Goal: Task Accomplishment & Management: Use online tool/utility

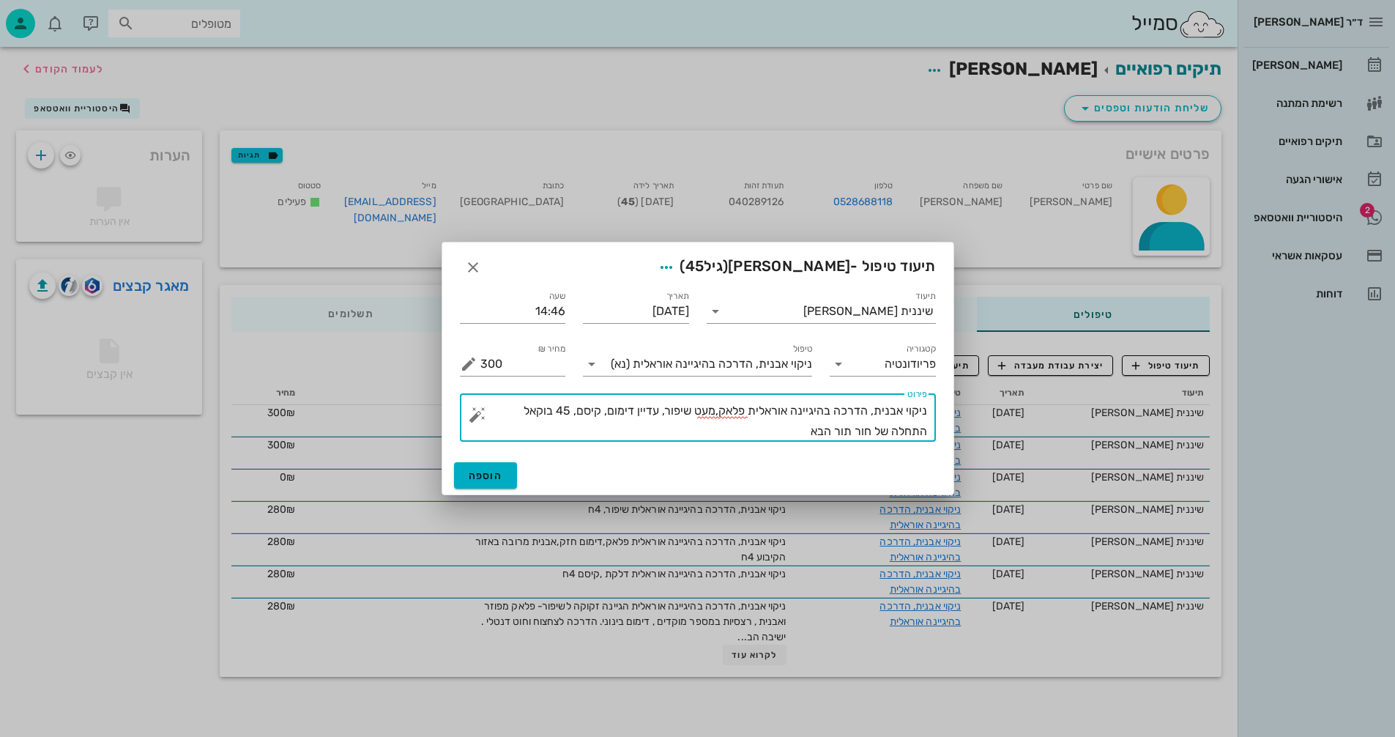
click at [836, 431] on textarea "ניקוי אבנית, הדרכה בהיגיינה אוראלית פלאק,מעט שיפור, עדיין דימום, קיסם, 45 בוקאל…" at bounding box center [703, 421] width 447 height 41
type textarea "ניקוי אבנית, הדרכה בהיגיינה אוראלית פלאק,מעט שיפור, עדיין דימום, קיסם, 45 בוקאל…"
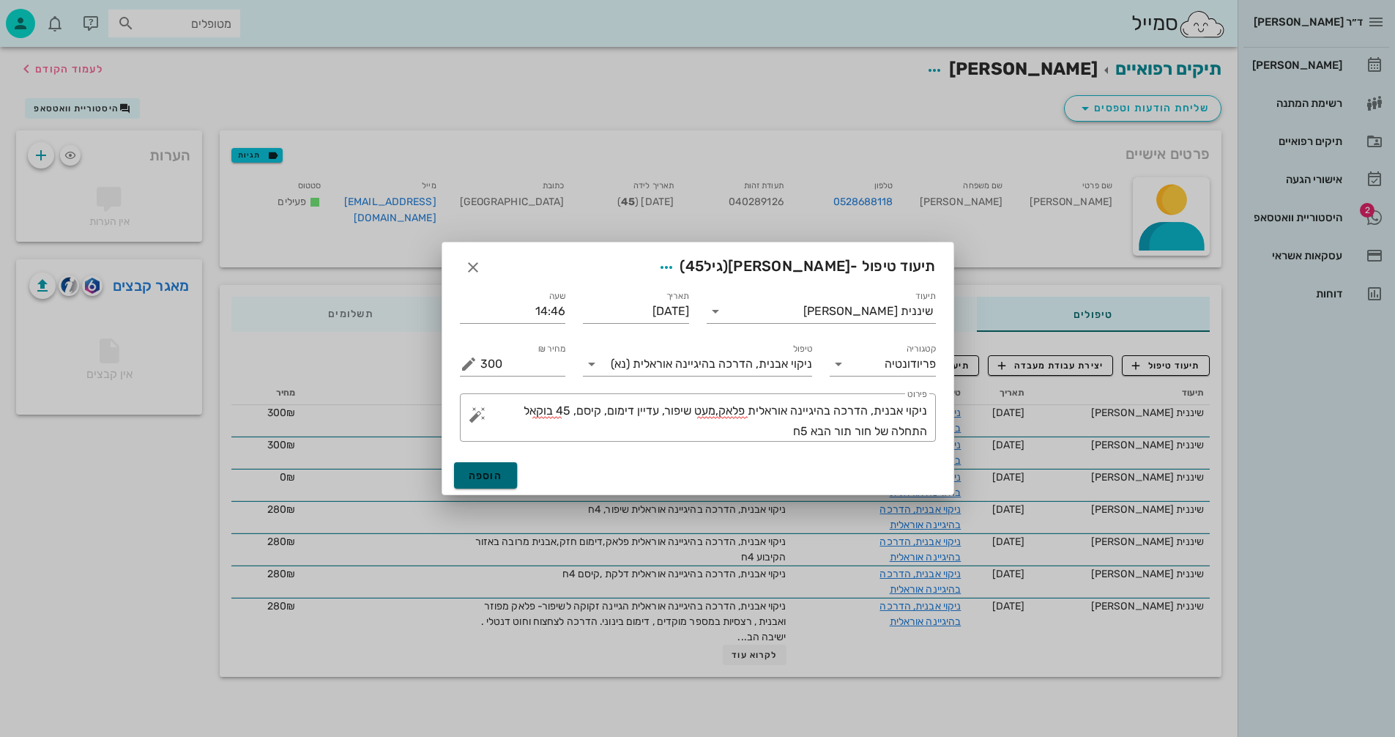
click at [494, 473] on span "הוספה" at bounding box center [486, 475] width 34 height 12
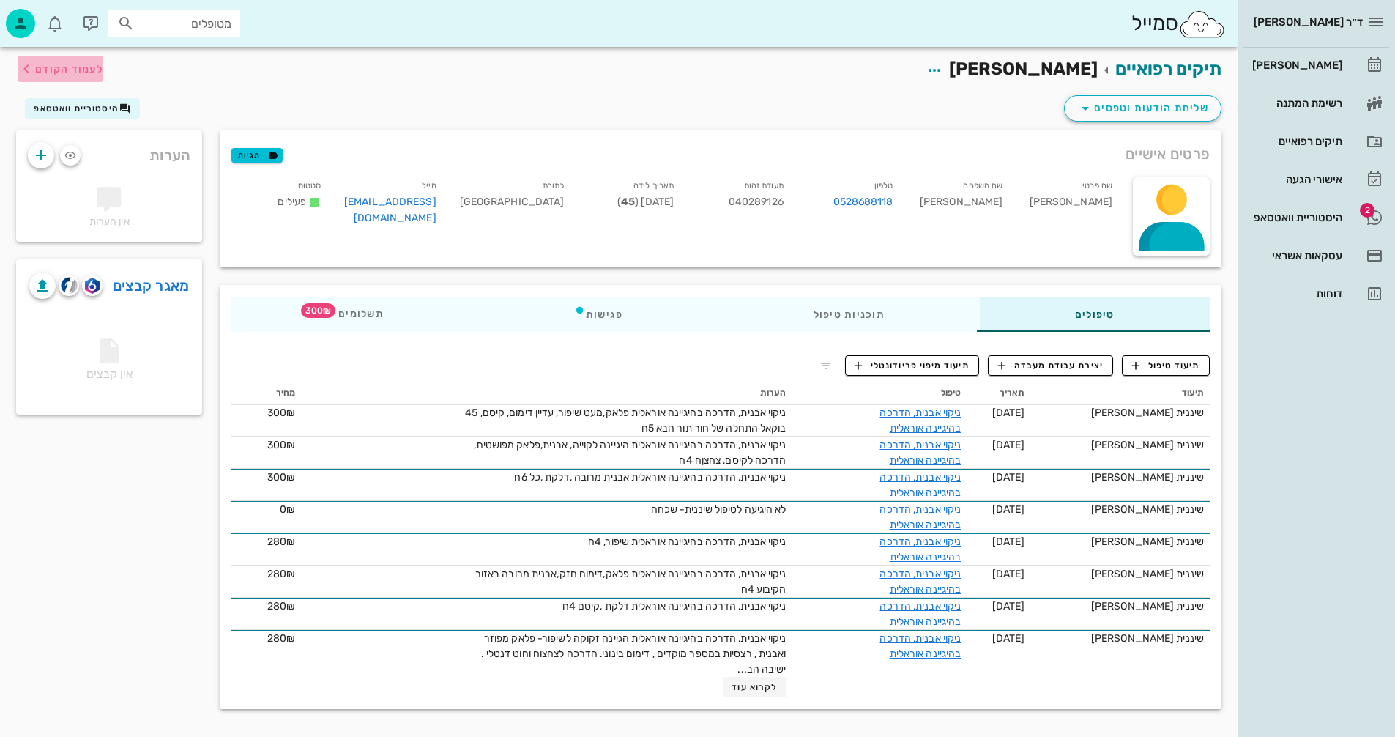
drag, startPoint x: 51, startPoint y: 61, endPoint x: 59, endPoint y: 79, distance: 20.0
click at [59, 79] on button "לעמוד הקודם" at bounding box center [61, 69] width 86 height 26
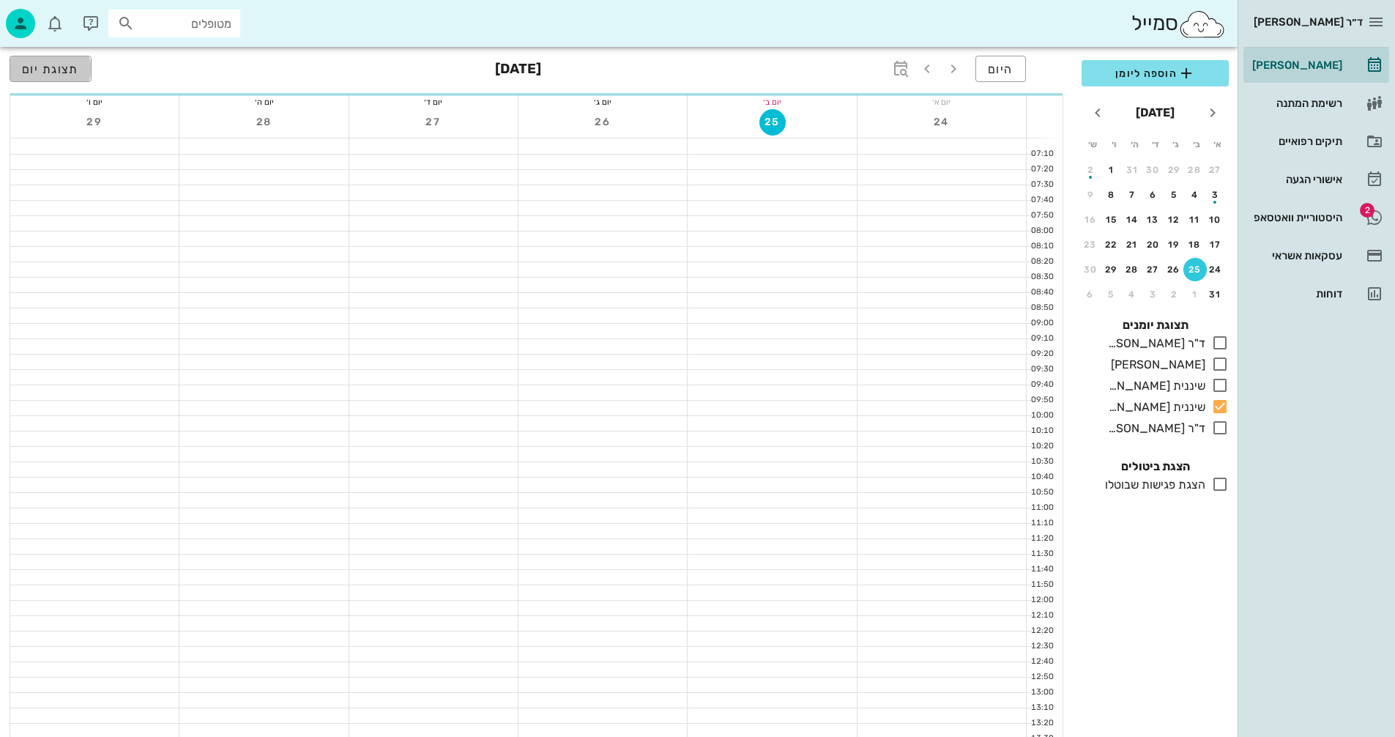
scroll to position [366, 0]
click at [61, 75] on span "תצוגת יום" at bounding box center [50, 69] width 57 height 14
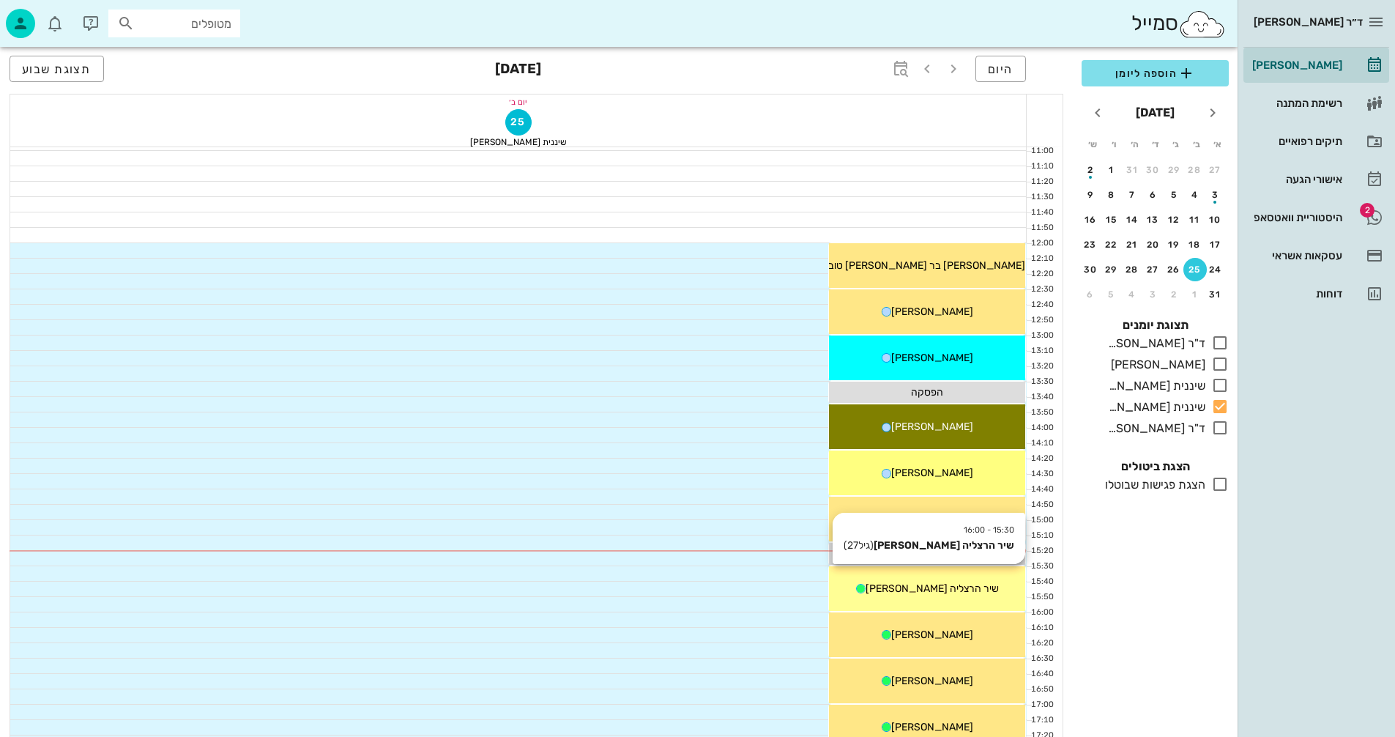
click at [979, 579] on div "15:30 - 16:00 שיר הרצליה [PERSON_NAME] (גיל 27 ) שיר הרצליה [PERSON_NAME]" at bounding box center [927, 588] width 196 height 45
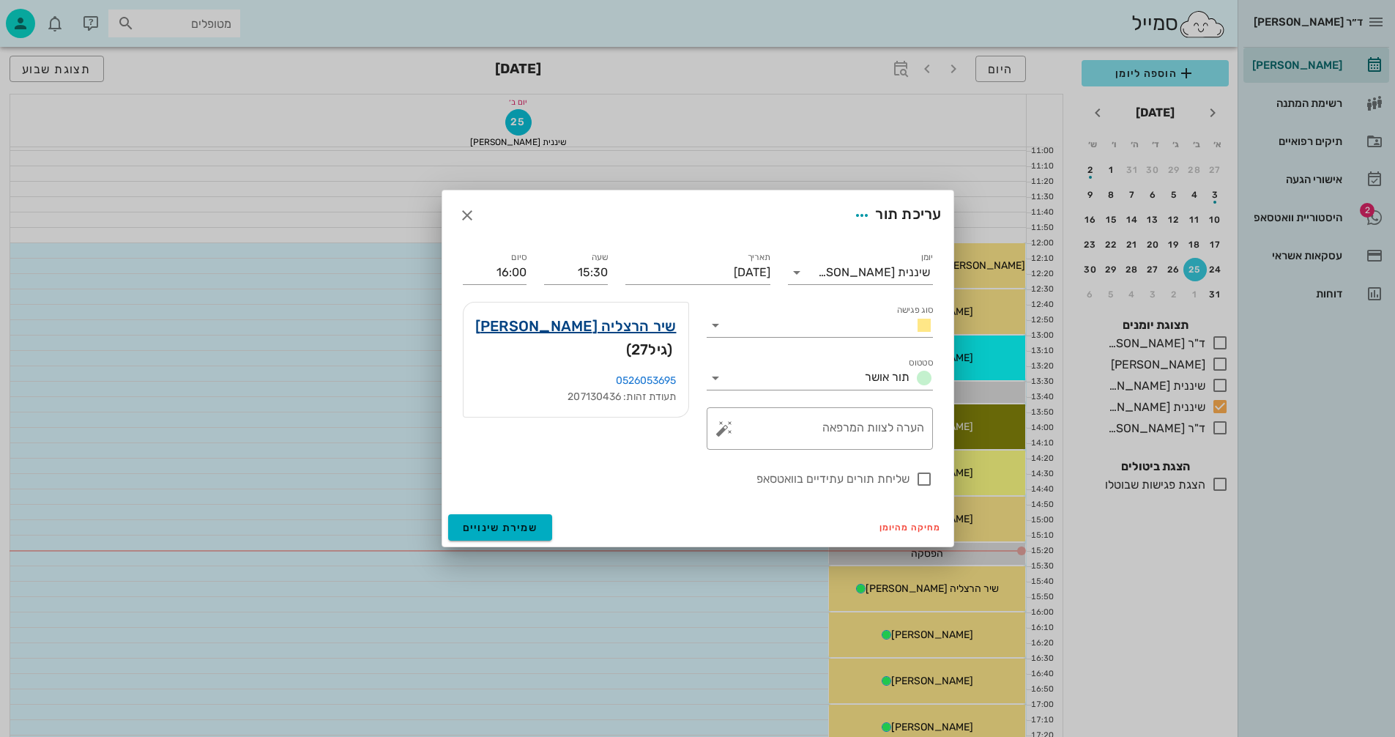
click at [625, 332] on link "שיר הרצליה [PERSON_NAME]" at bounding box center [575, 325] width 201 height 23
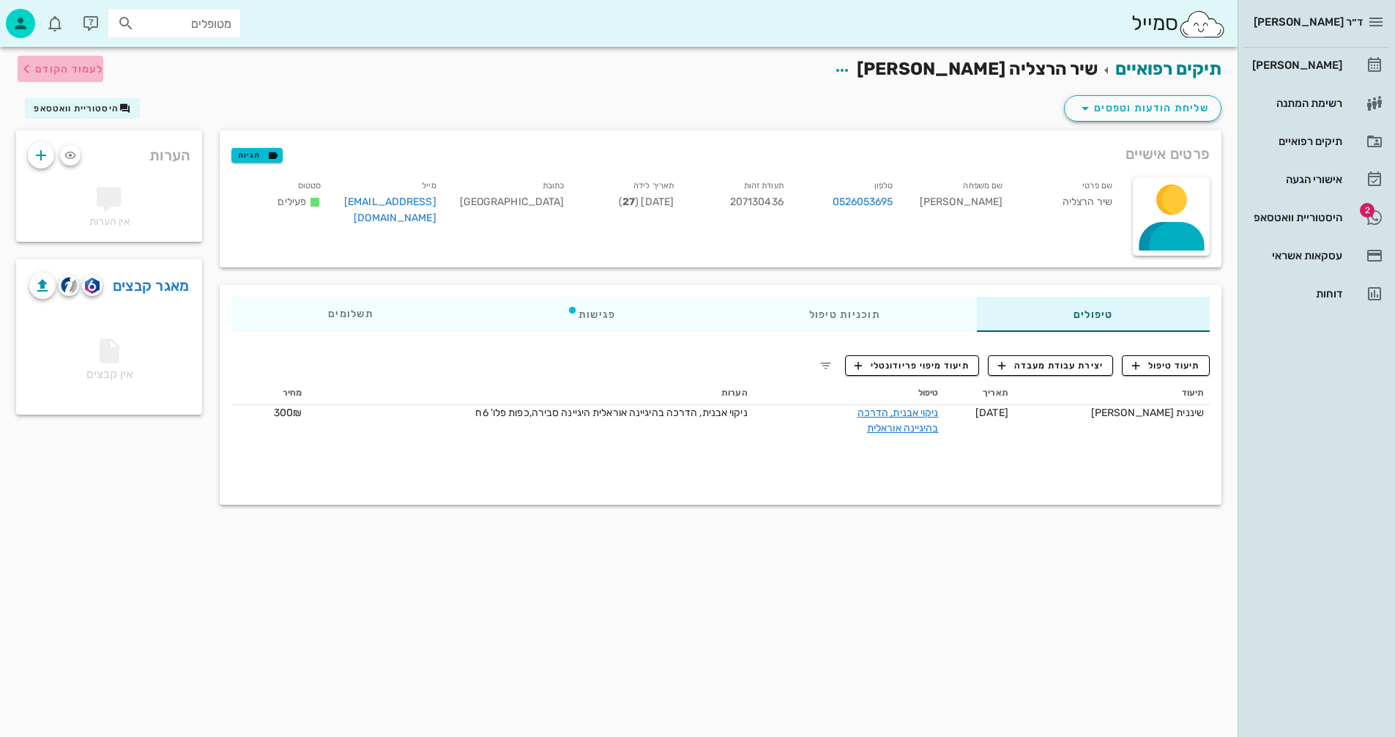
click at [83, 67] on span "לעמוד הקודם" at bounding box center [69, 69] width 68 height 12
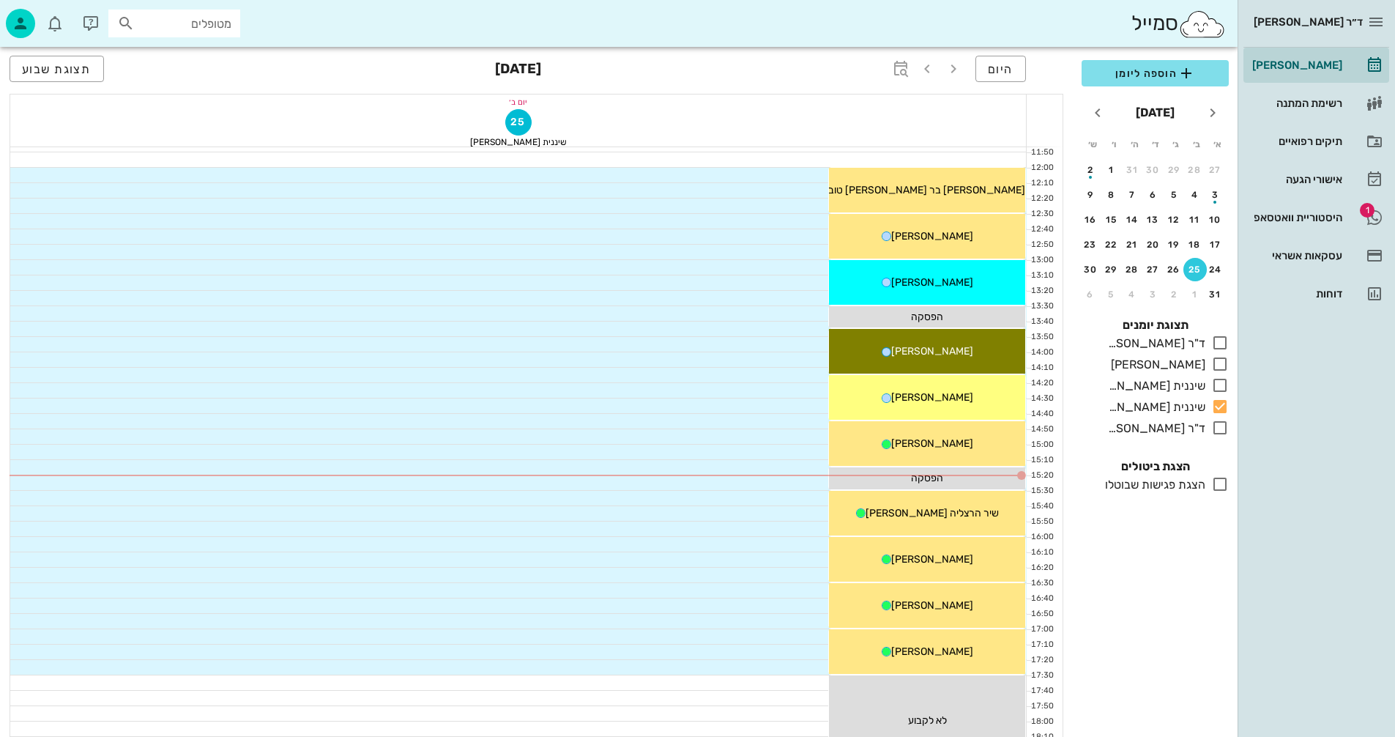
scroll to position [586, 0]
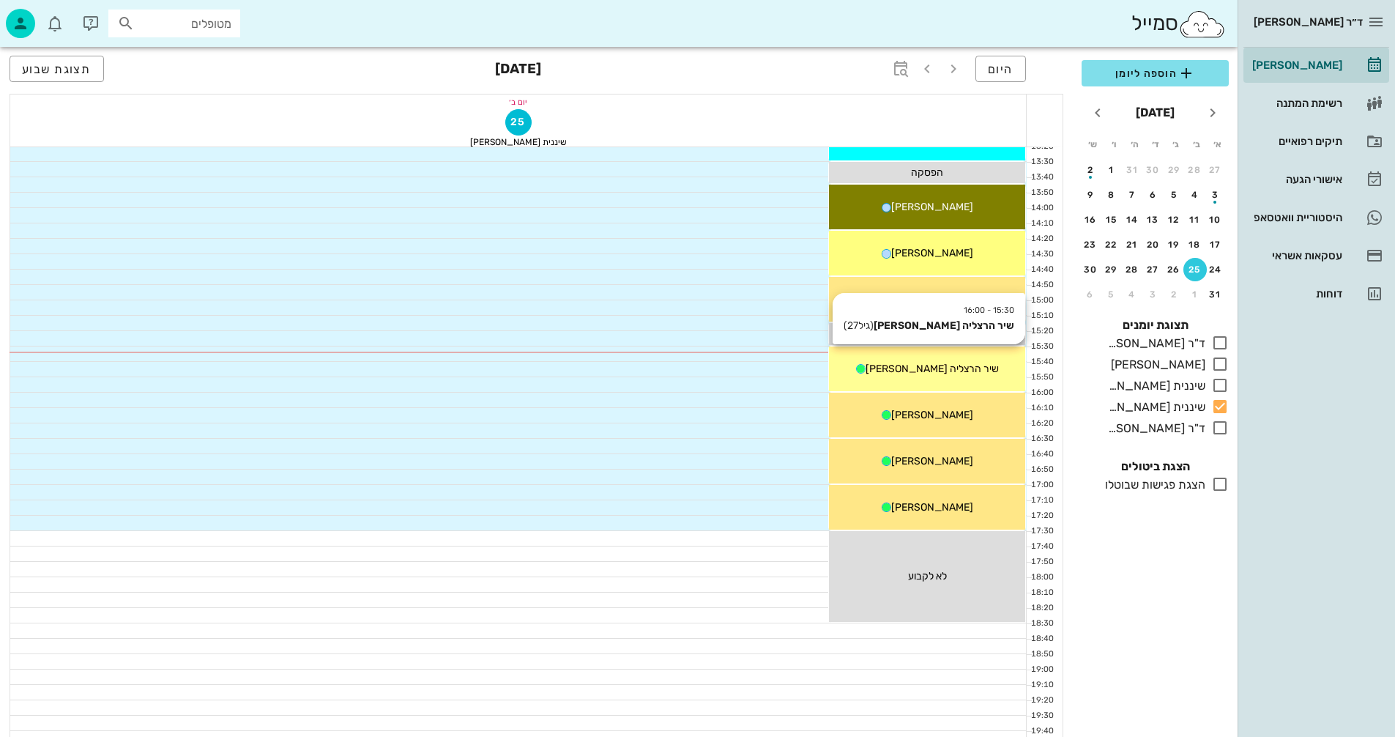
click at [949, 373] on span "שיר הרצליה [PERSON_NAME]" at bounding box center [932, 369] width 133 height 12
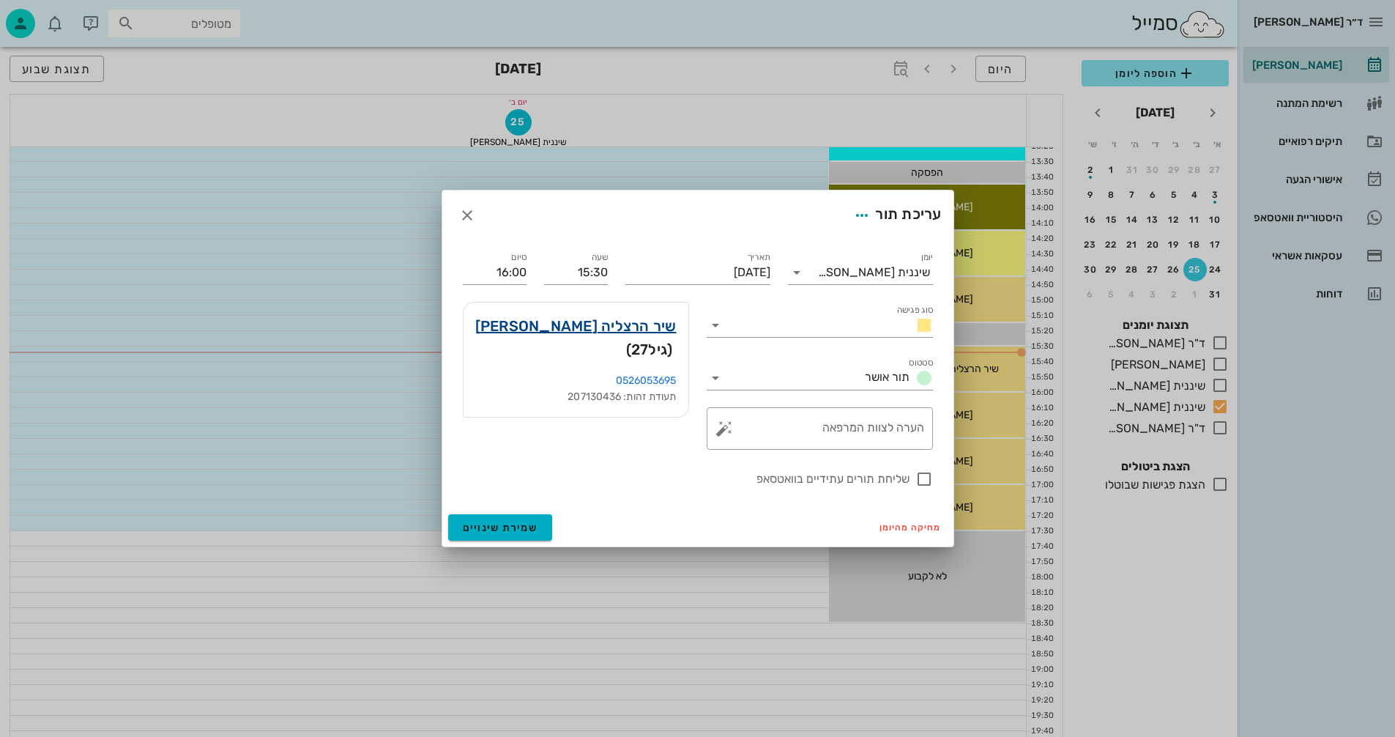
click at [624, 320] on link "שיר הרצליה [PERSON_NAME]" at bounding box center [575, 325] width 201 height 23
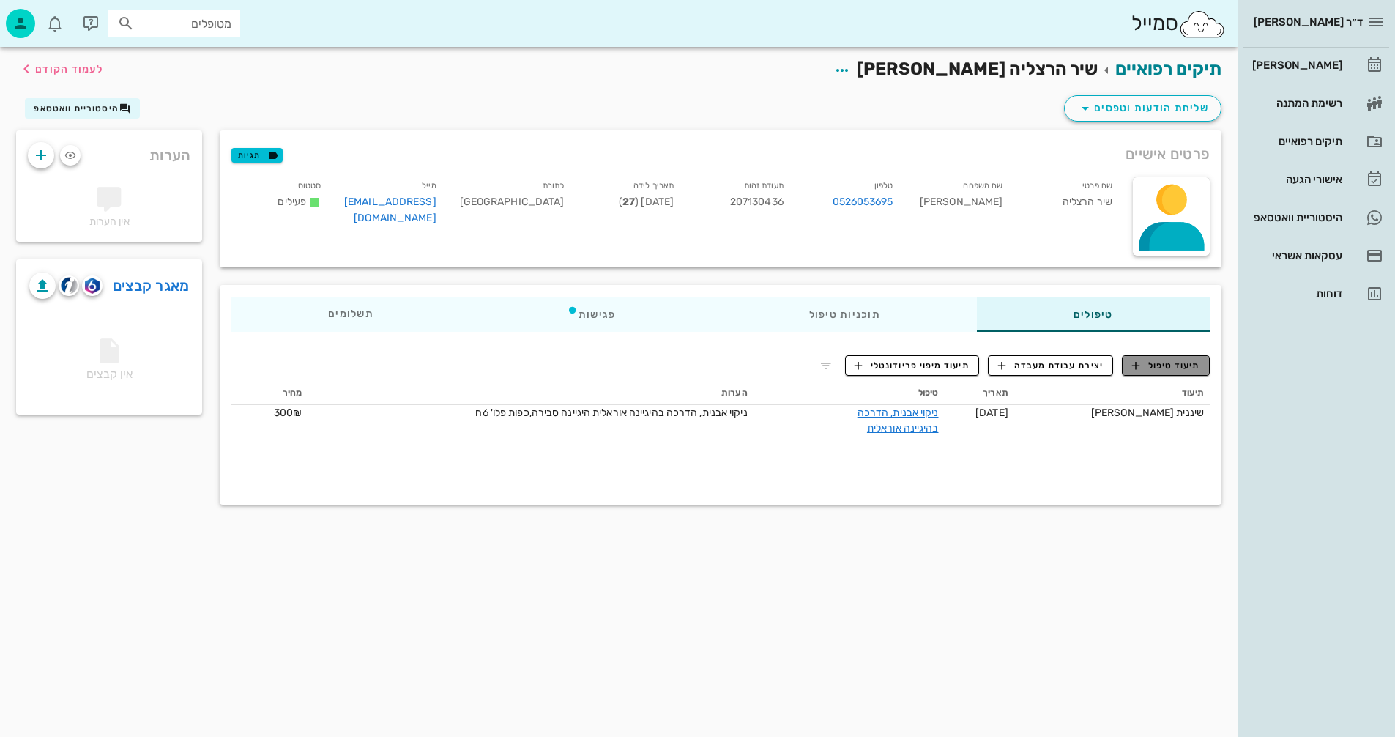
click at [1177, 359] on span "תיעוד טיפול" at bounding box center [1166, 365] width 68 height 13
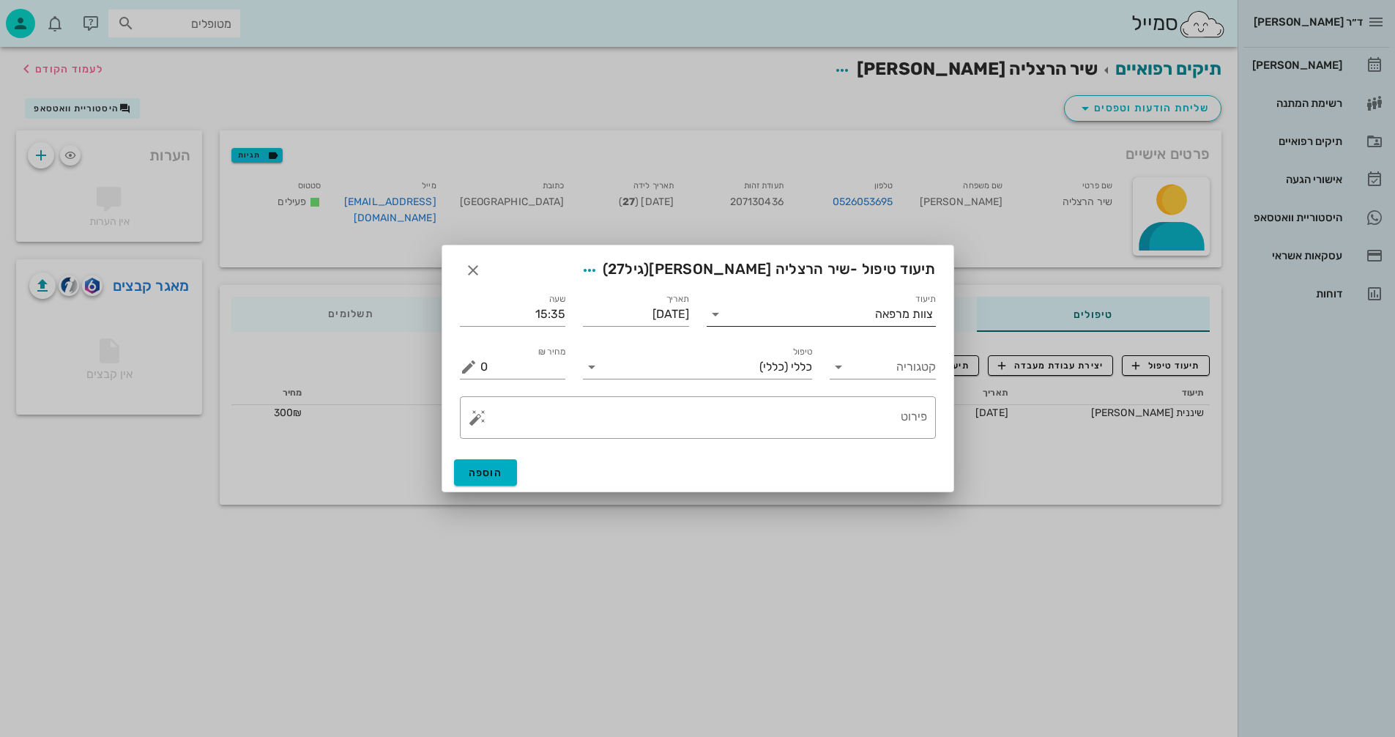
click at [841, 317] on input "תיעוד" at bounding box center [801, 313] width 148 height 23
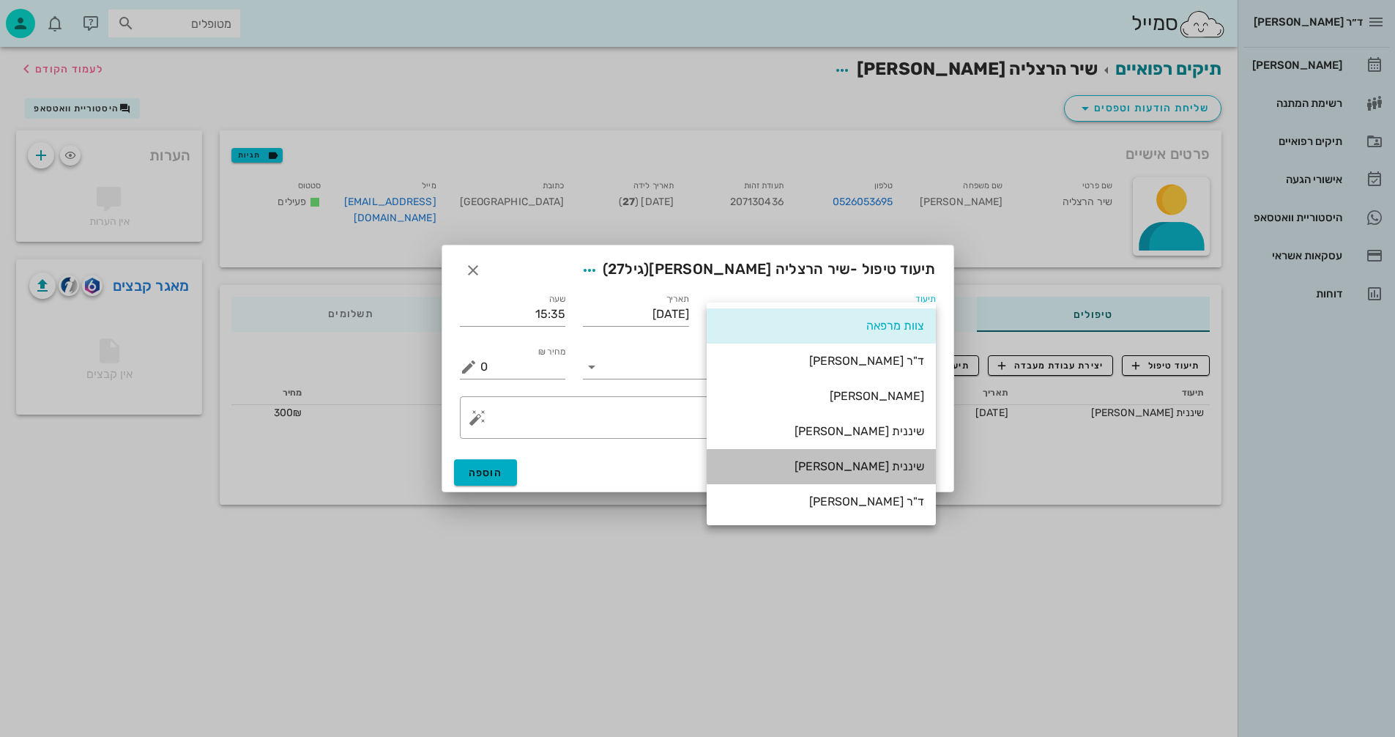
click at [890, 470] on div "שיננית [PERSON_NAME]" at bounding box center [821, 466] width 206 height 14
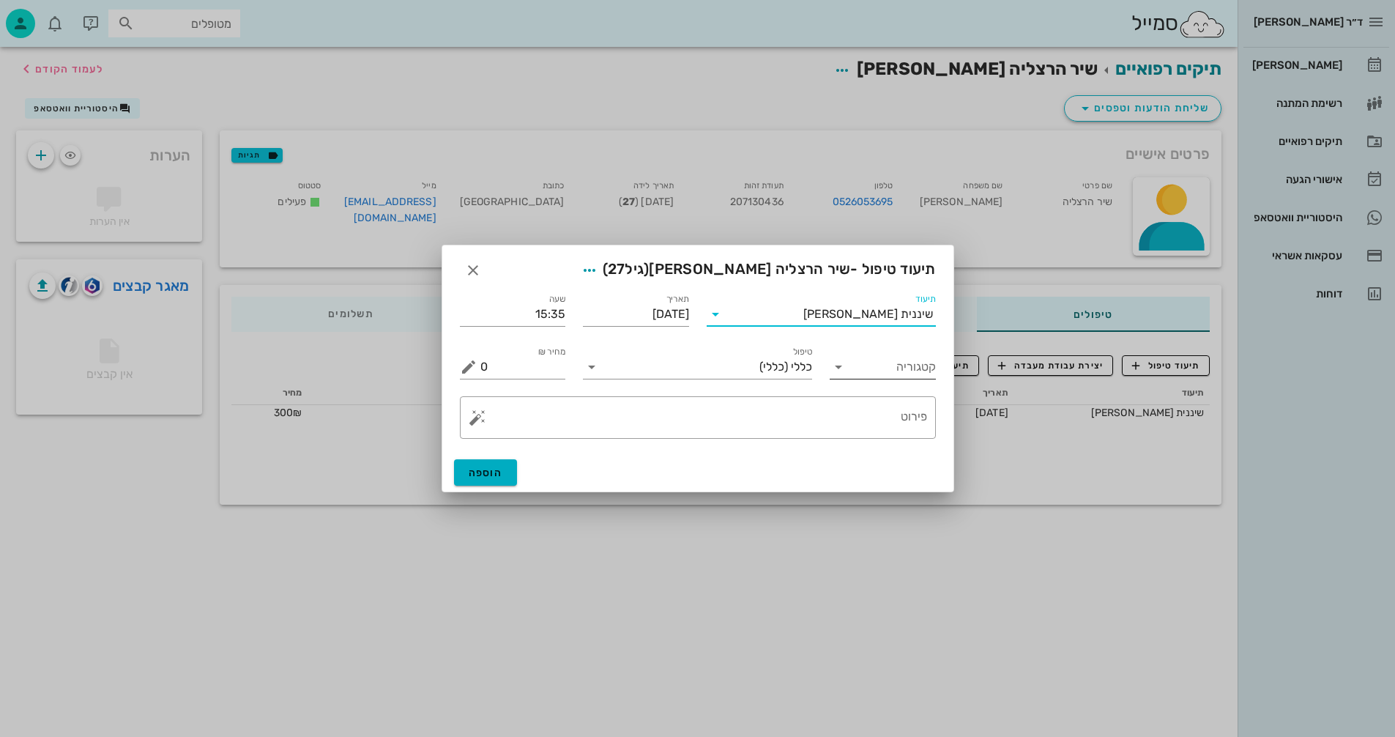
click at [839, 374] on icon at bounding box center [839, 367] width 18 height 18
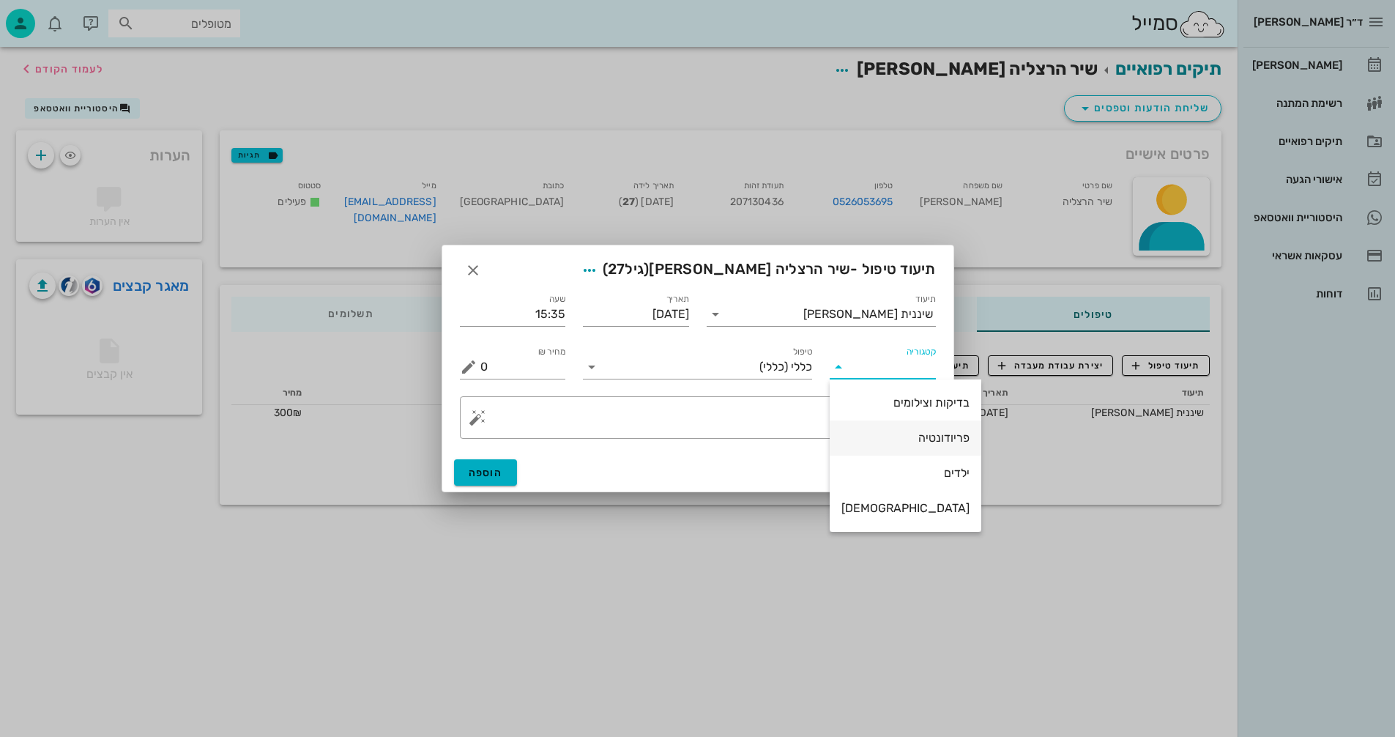
click at [896, 437] on div "פריודונטיה" at bounding box center [906, 438] width 128 height 14
type input "פריודונטיה"
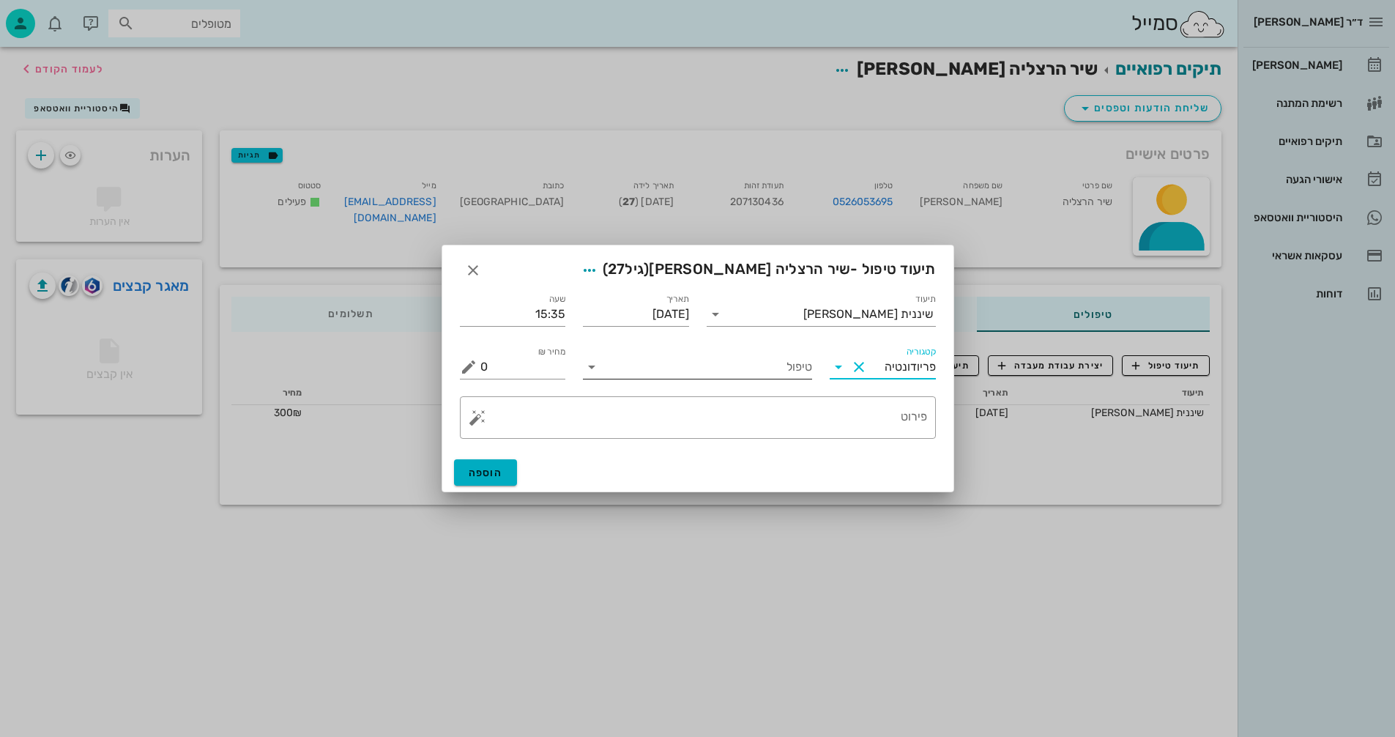
click at [673, 371] on input "טיפול" at bounding box center [708, 366] width 209 height 23
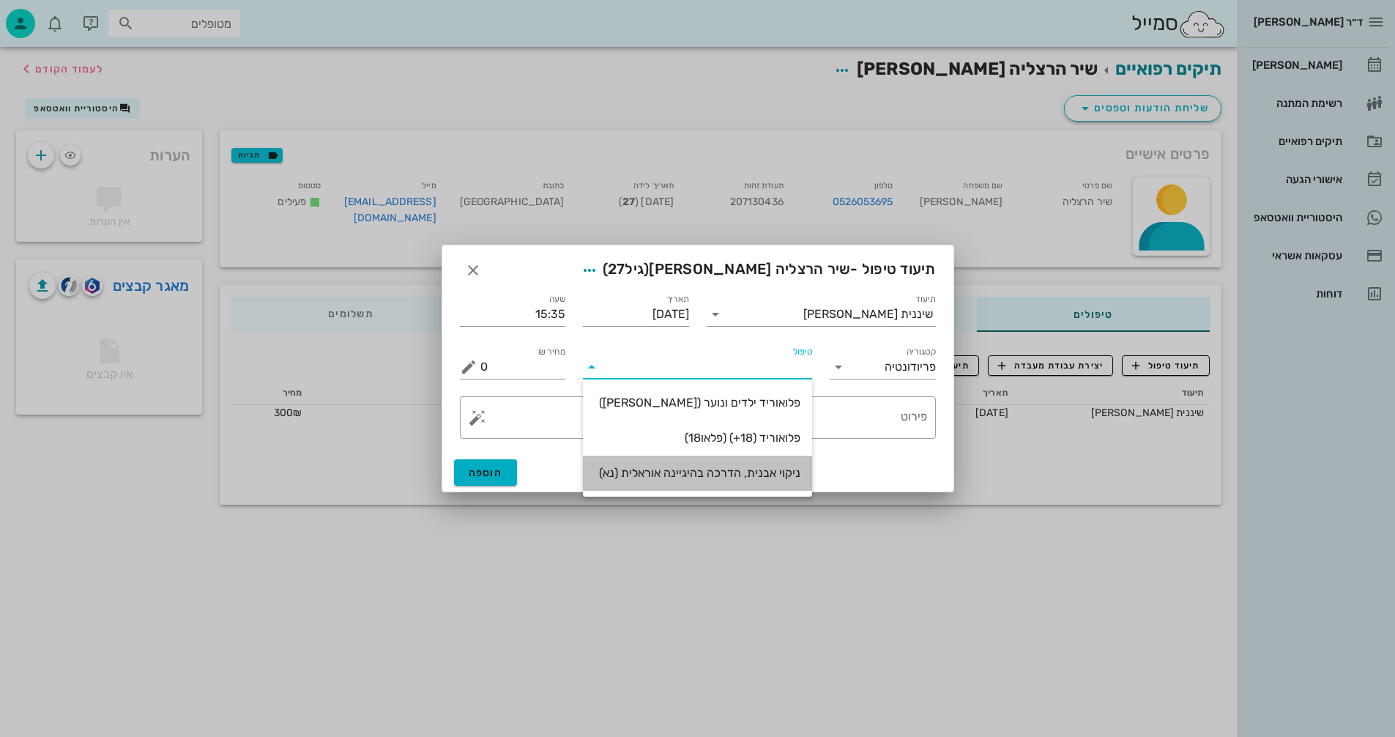
click at [730, 478] on div "ניקוי אבנית, הדרכה בהיגיינה אוראלית (נא)" at bounding box center [698, 473] width 206 height 14
type input "300"
type textarea "ניקוי אבנית, הדרכה בהיגיינה אוראלית פלאק, תור הבא"
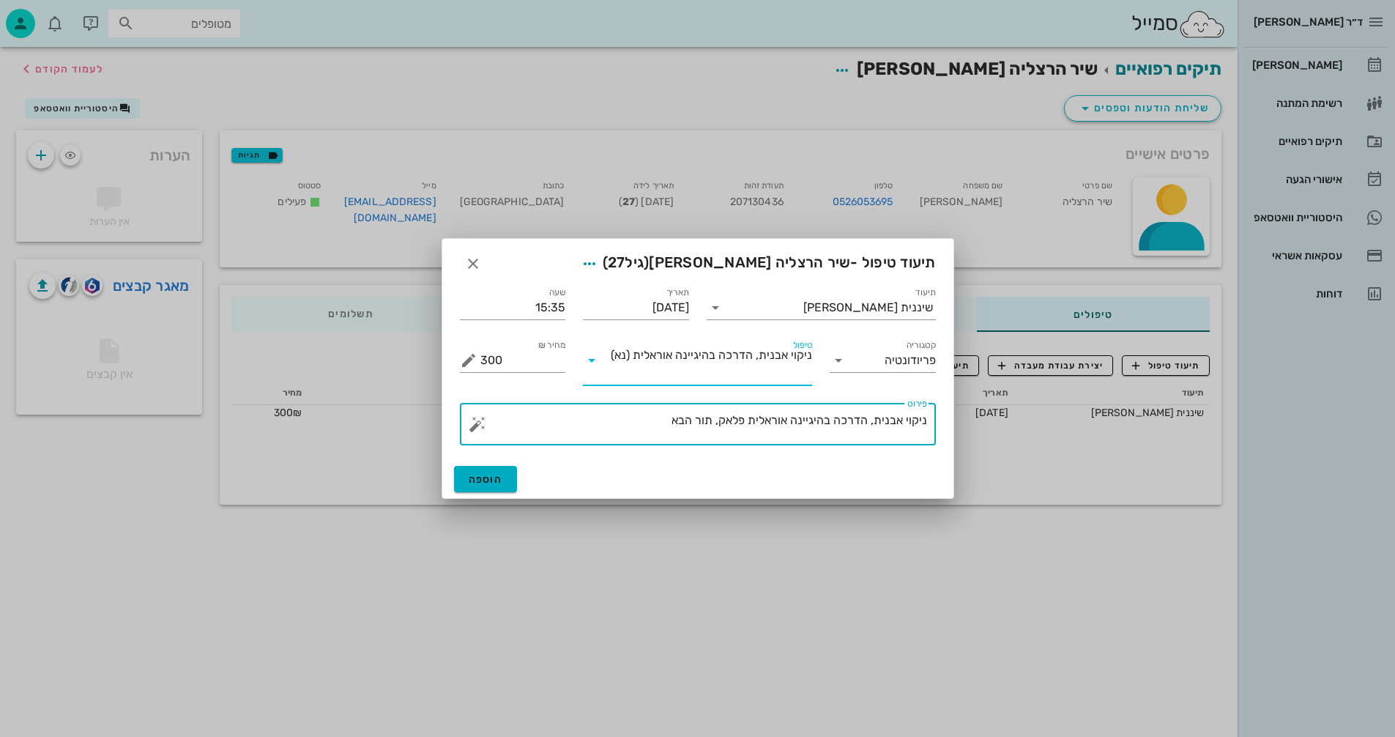
click at [749, 419] on textarea "ניקוי אבנית, הדרכה בהיגיינה אוראלית פלאק, תור הבא" at bounding box center [703, 427] width 447 height 35
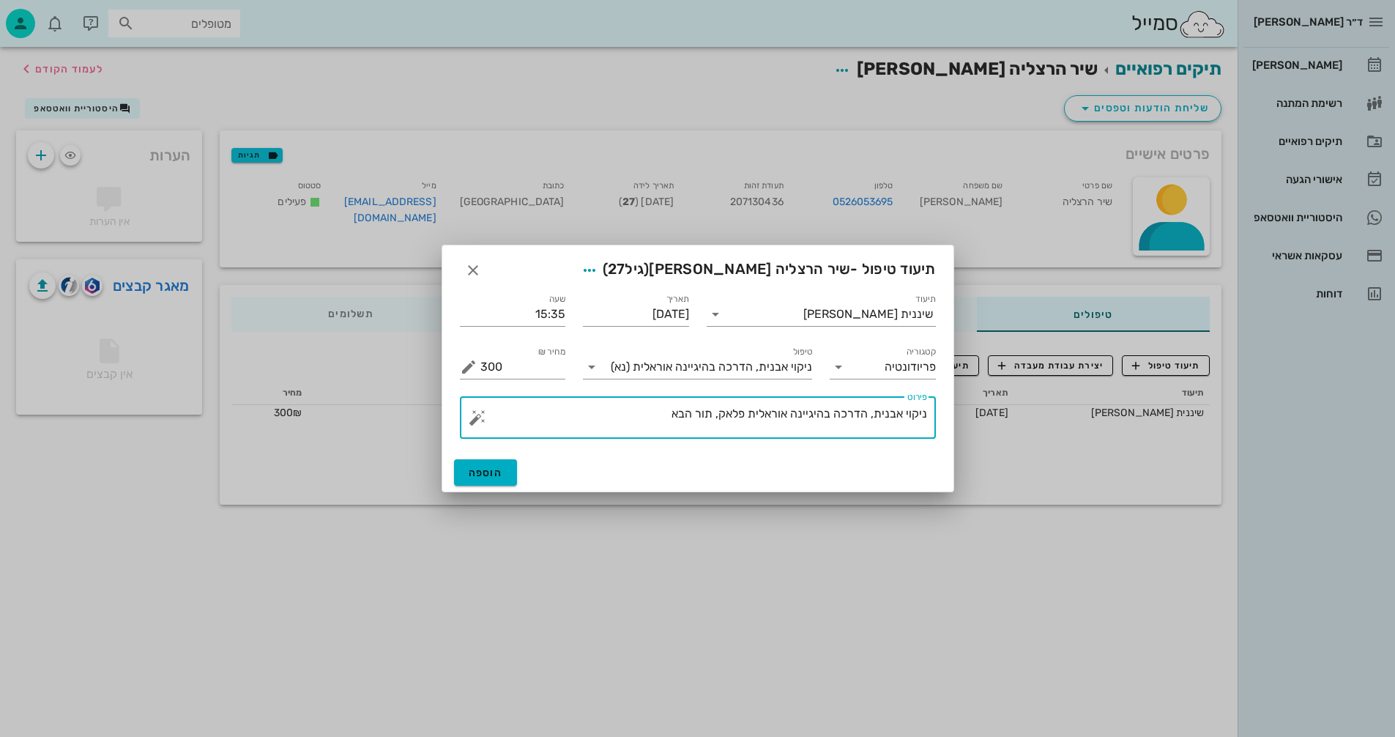
click at [721, 414] on textarea "ניקוי אבנית, הדרכה בהיגיינה אוראלית פלאק, תור הבא" at bounding box center [703, 421] width 447 height 35
click at [716, 414] on textarea "ניקוי אבנית, הדרכה בהיגיינה אוראלית פלאק, תור הבא" at bounding box center [703, 421] width 447 height 35
